Goal: Task Accomplishment & Management: Use online tool/utility

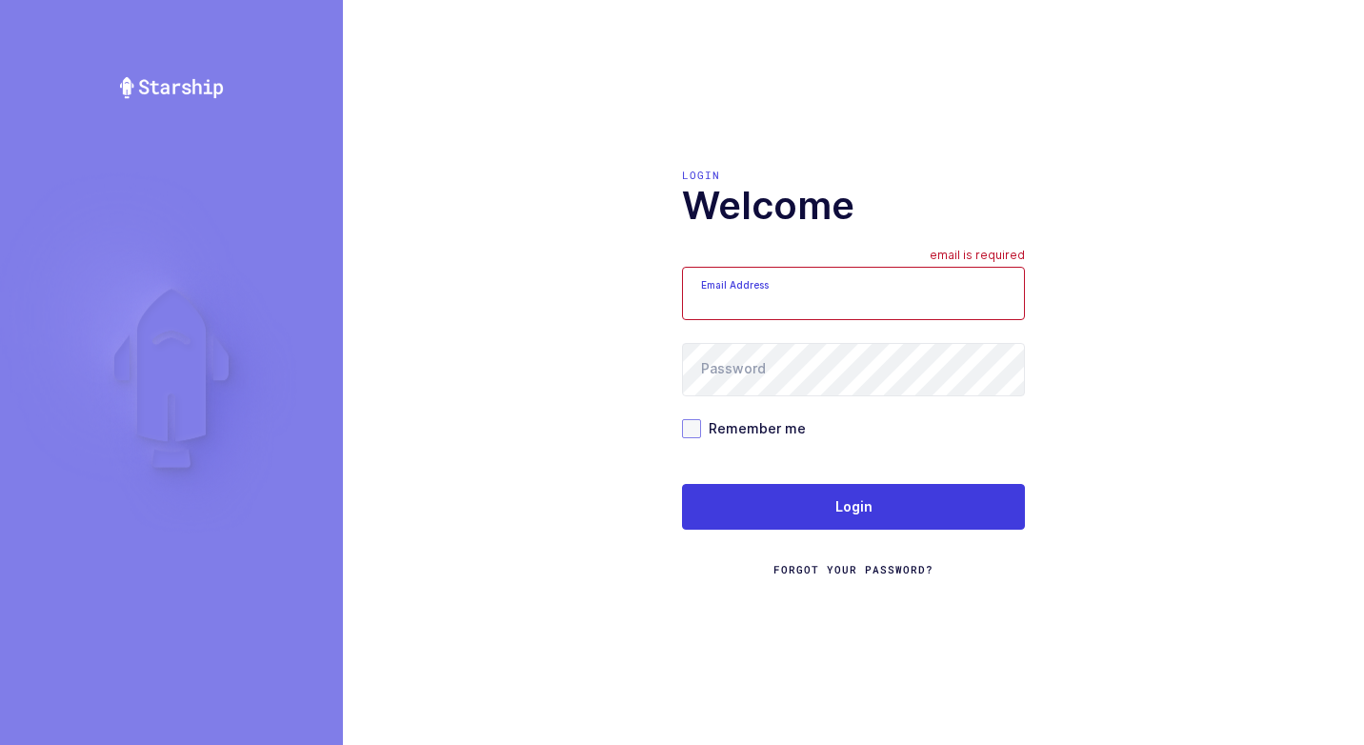
type input "walkerj@gmail.com"
click at [689, 427] on span at bounding box center [691, 428] width 19 height 19
click at [701, 419] on input "Remember me" at bounding box center [701, 419] width 0 height 0
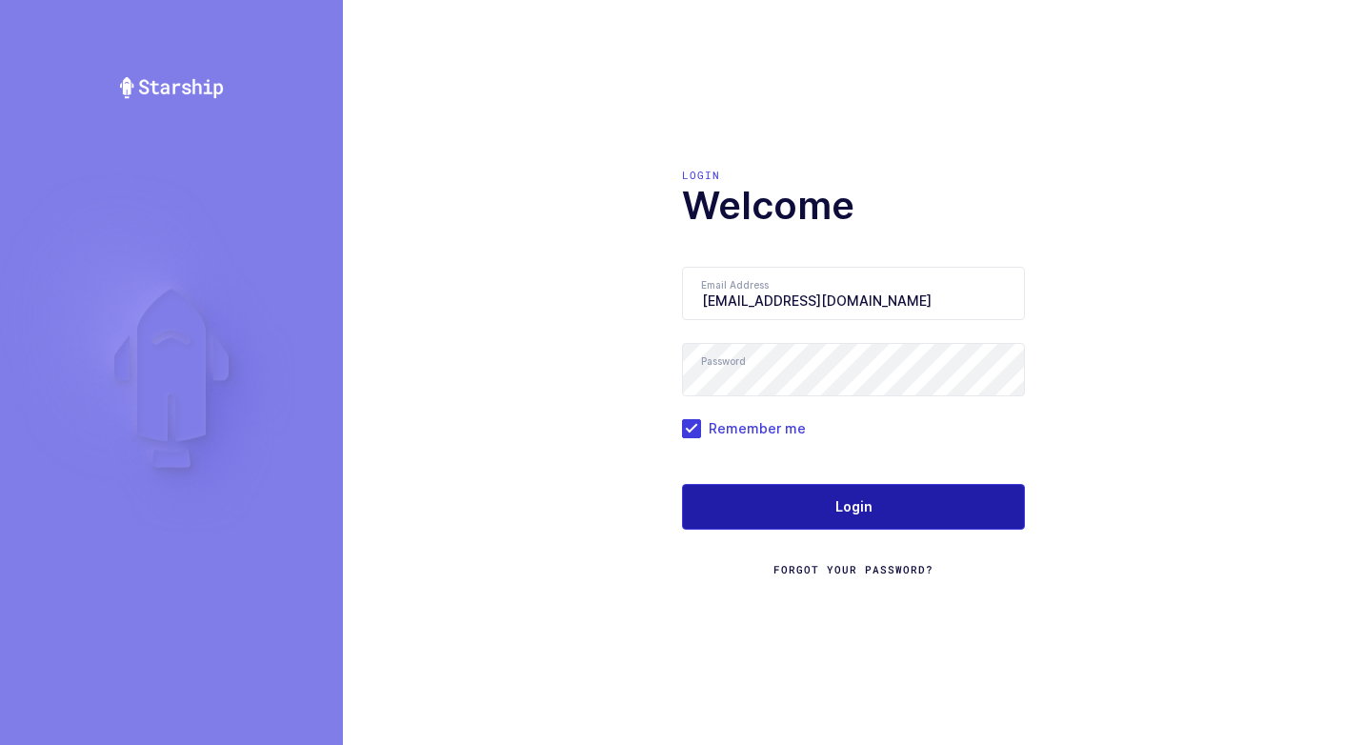
click at [752, 516] on button "Login" at bounding box center [853, 507] width 343 height 46
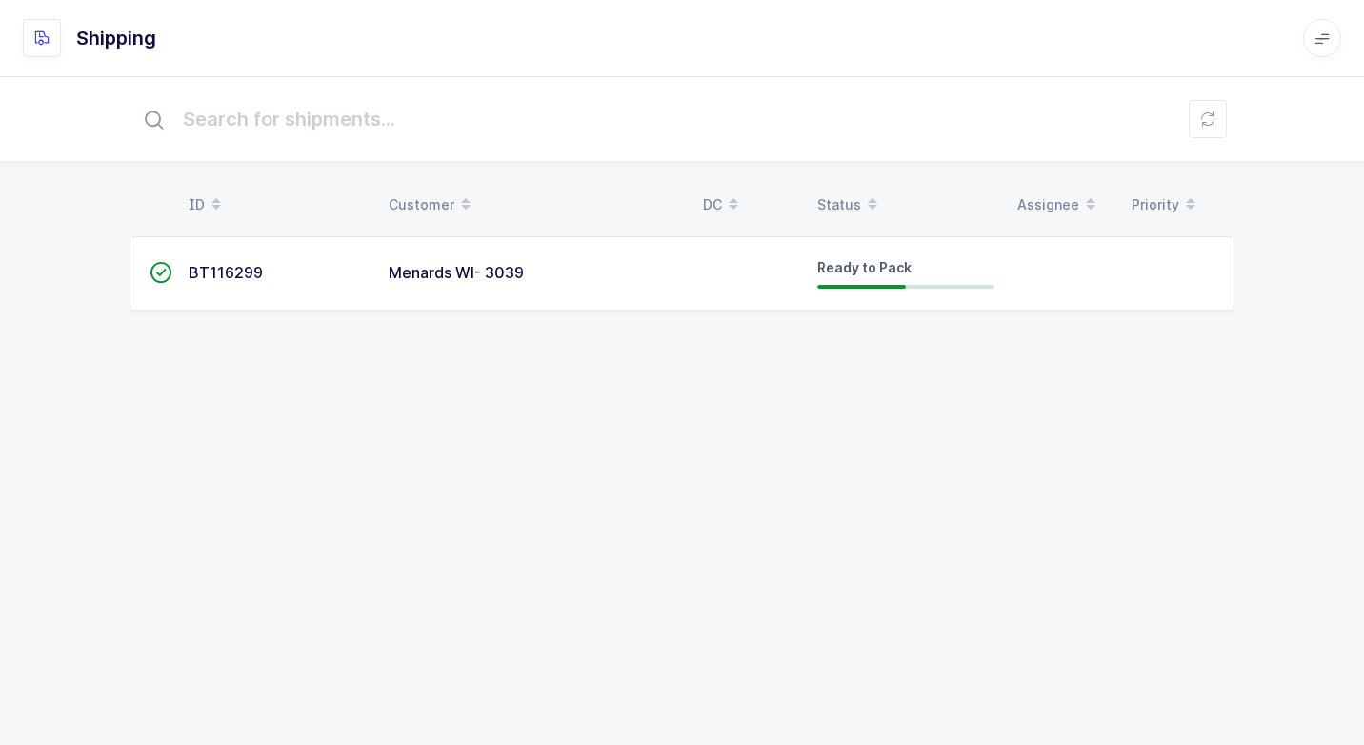
click at [455, 278] on span "Menards WI- 3039" at bounding box center [456, 272] width 135 height 19
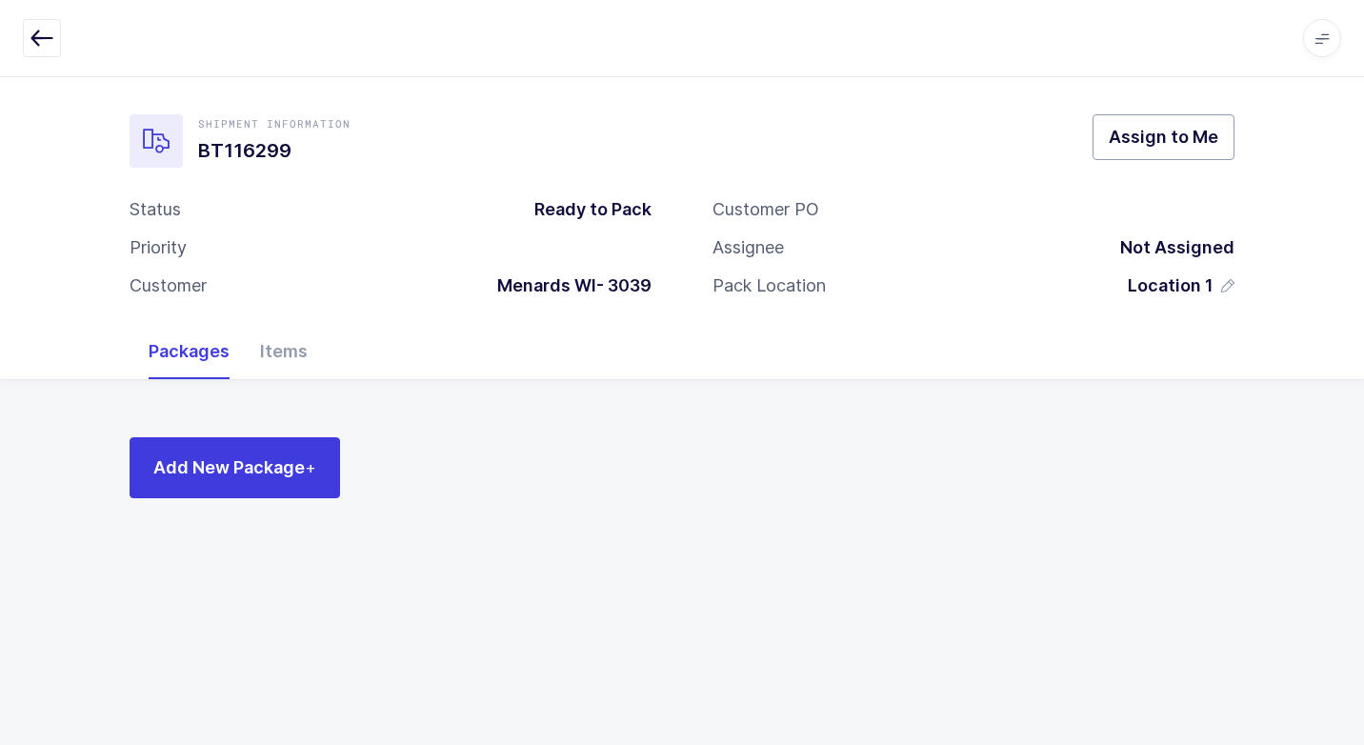
click at [1158, 147] on span "Assign to Me" at bounding box center [1164, 137] width 110 height 24
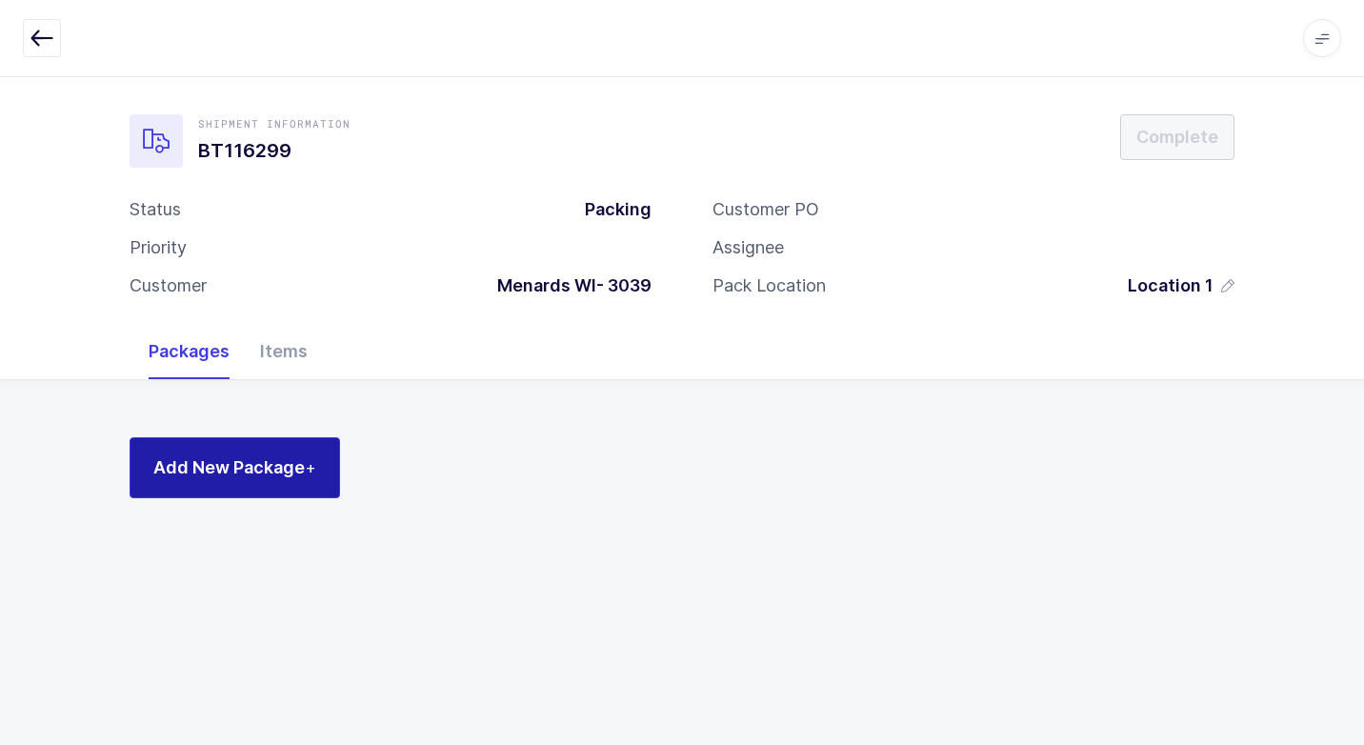
click at [272, 462] on span "Add New Package +" at bounding box center [234, 467] width 163 height 24
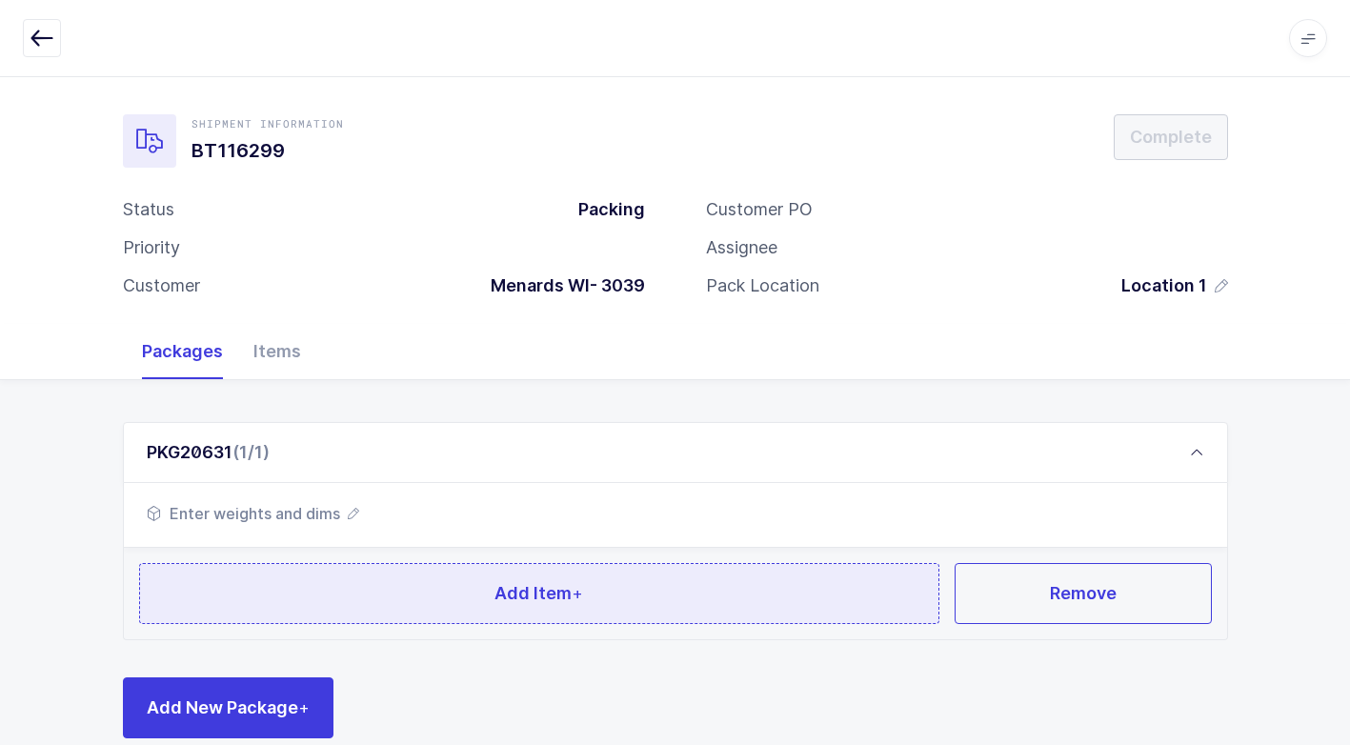
click at [352, 609] on button "Add Item +" at bounding box center [539, 593] width 801 height 61
